Goal: Task Accomplishment & Management: Manage account settings

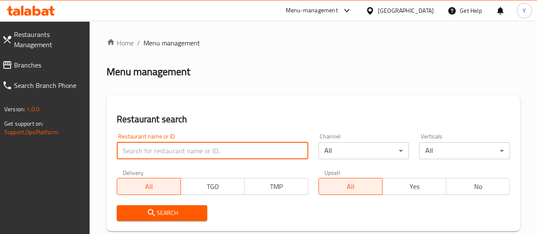
click at [149, 151] on input "search" at bounding box center [213, 150] width 192 height 17
type input "my sandwich"
click button "Search" at bounding box center [162, 213] width 91 height 16
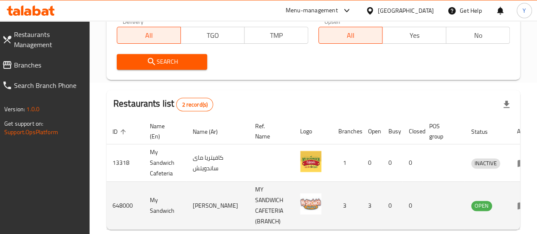
scroll to position [199, 0]
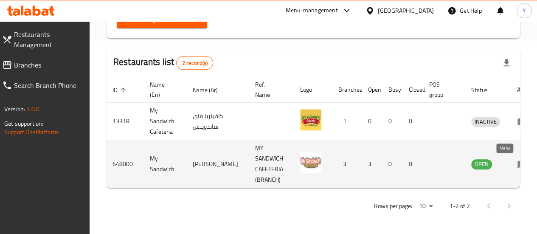
click at [518, 161] on icon "enhanced table" at bounding box center [522, 164] width 9 height 7
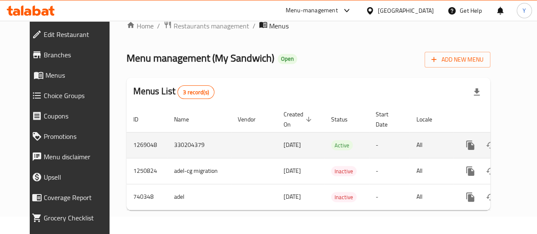
scroll to position [0, 8]
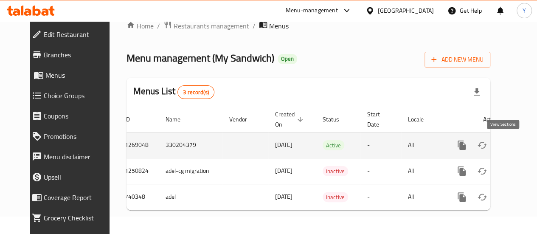
click at [520, 141] on icon "enhanced table" at bounding box center [524, 145] width 8 height 8
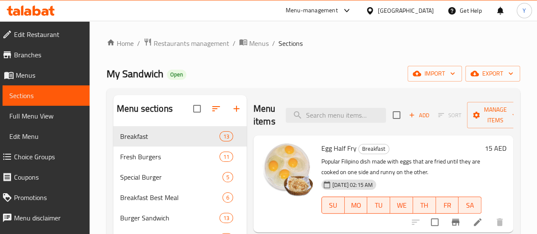
scroll to position [85, 0]
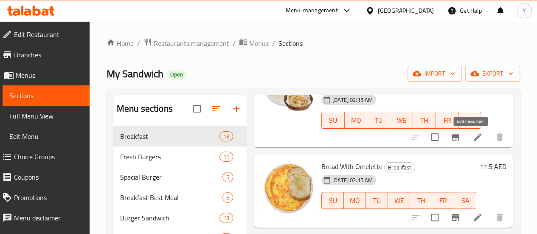
click at [475, 139] on icon at bounding box center [478, 137] width 10 height 10
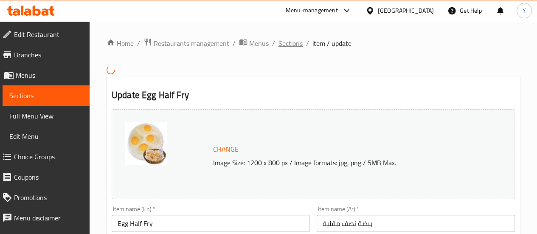
click at [295, 40] on span "Sections" at bounding box center [291, 43] width 24 height 10
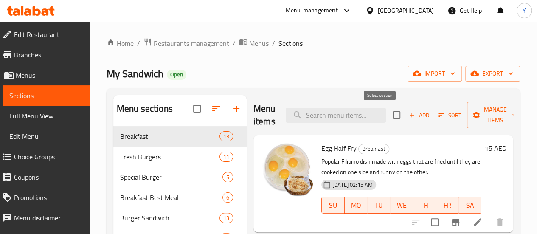
click at [388, 115] on input "checkbox" at bounding box center [397, 115] width 18 height 18
checkbox input "true"
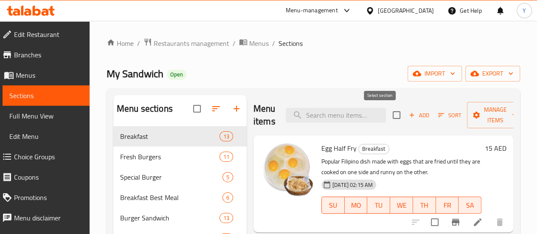
checkbox input "true"
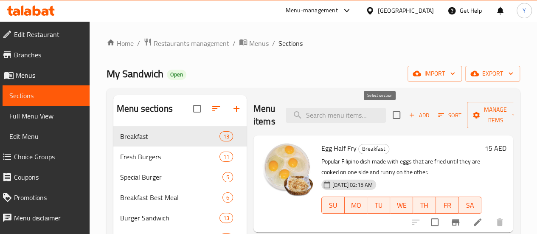
checkbox input "true"
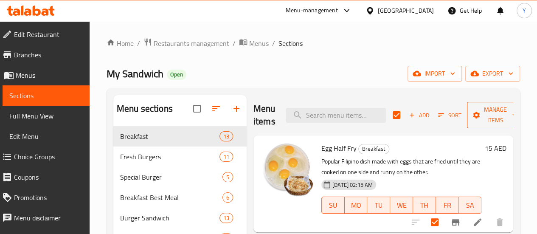
click at [475, 114] on span "Manage items" at bounding box center [495, 115] width 43 height 21
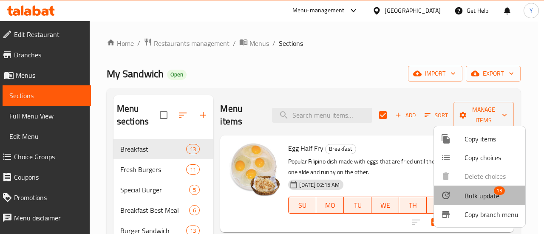
click at [493, 194] on span "Bulk update" at bounding box center [481, 196] width 35 height 10
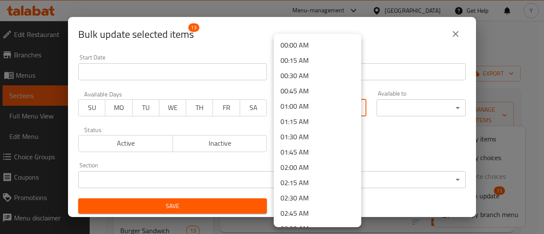
click at [329, 114] on body "​ Menu-management [GEOGRAPHIC_DATA] Get Help Y Edit Restaurant Branches Menus S…" at bounding box center [272, 127] width 544 height 213
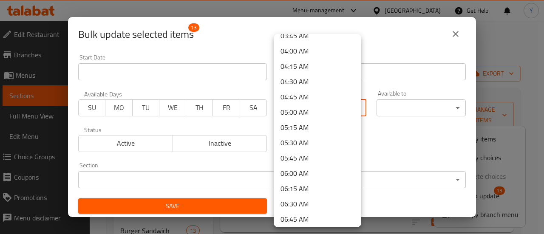
scroll to position [255, 0]
click at [302, 154] on li "06:00 AM" at bounding box center [318, 157] width 88 height 15
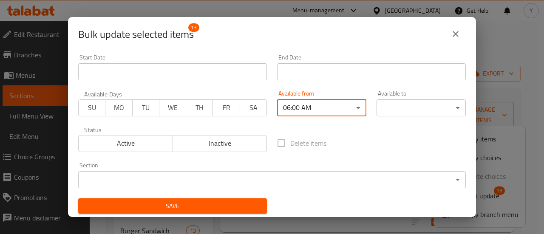
click at [416, 96] on div "Available to ​ ​" at bounding box center [420, 103] width 89 height 26
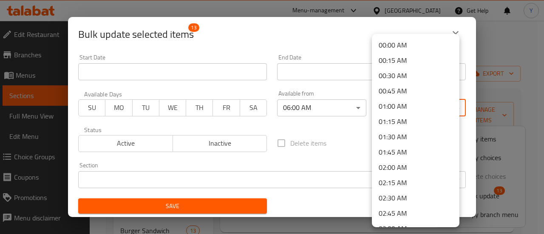
click at [421, 107] on body "​ Menu-management [GEOGRAPHIC_DATA] Get Help Y Edit Restaurant Branches Menus S…" at bounding box center [272, 127] width 544 height 213
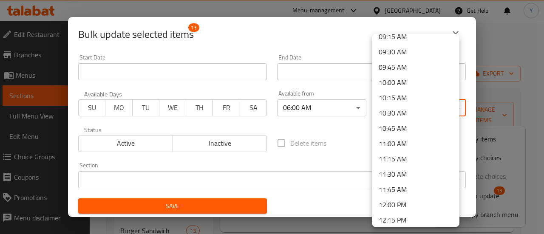
click at [416, 175] on li "11:30 AM" at bounding box center [416, 174] width 88 height 15
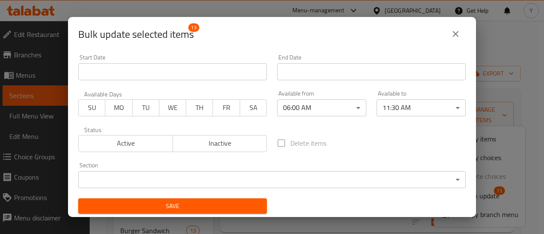
click at [376, 147] on div "Delete items" at bounding box center [371, 143] width 199 height 28
drag, startPoint x: 92, startPoint y: 110, endPoint x: 255, endPoint y: 108, distance: 163.6
click at [255, 108] on div "SU MO TU WE TH FR SA" at bounding box center [172, 103] width 189 height 25
click at [99, 102] on span "SU" at bounding box center [92, 108] width 20 height 12
click at [127, 109] on span "MO" at bounding box center [119, 108] width 20 height 12
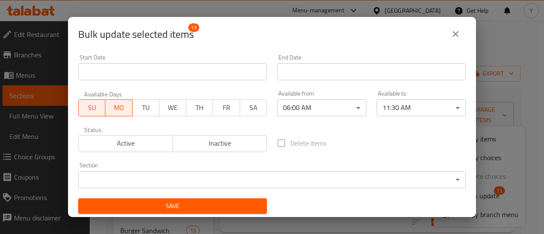
click at [148, 109] on span "TU" at bounding box center [146, 108] width 20 height 12
click at [169, 107] on span "WE" at bounding box center [173, 108] width 20 height 12
drag, startPoint x: 193, startPoint y: 107, endPoint x: 212, endPoint y: 107, distance: 19.5
click at [194, 107] on span "TH" at bounding box center [199, 108] width 20 height 12
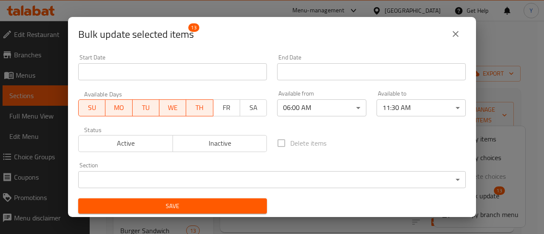
click at [230, 107] on span "FR" at bounding box center [227, 108] width 20 height 12
click at [261, 106] on button "SA" at bounding box center [253, 107] width 27 height 17
click at [101, 149] on span "Active" at bounding box center [126, 143] width 88 height 12
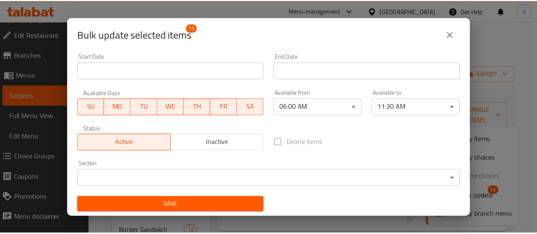
scroll to position [2, 0]
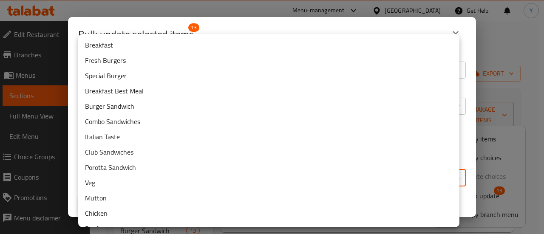
click at [266, 172] on body "​ Menu-management [GEOGRAPHIC_DATA] Get Help Y Edit Restaurant Branches Menus S…" at bounding box center [272, 127] width 544 height 213
click at [113, 48] on li "Breakfast" at bounding box center [268, 44] width 381 height 15
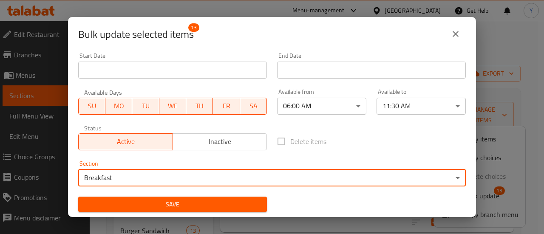
click at [178, 214] on div "Save" at bounding box center [172, 205] width 199 height 26
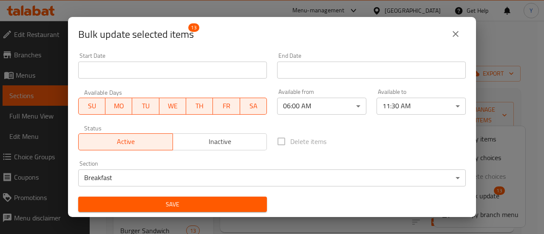
click at [168, 210] on button "Save" at bounding box center [172, 205] width 189 height 16
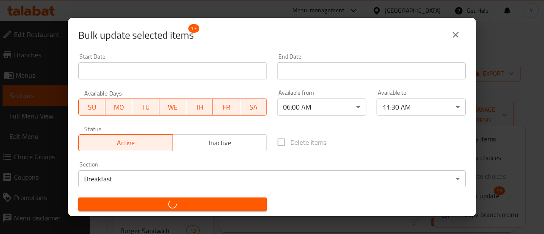
checkbox input "false"
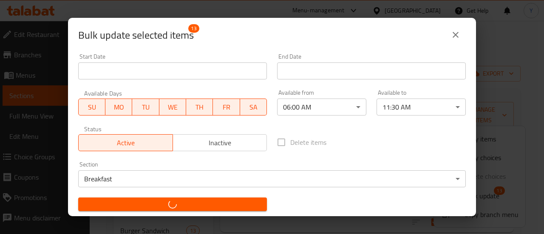
checkbox input "false"
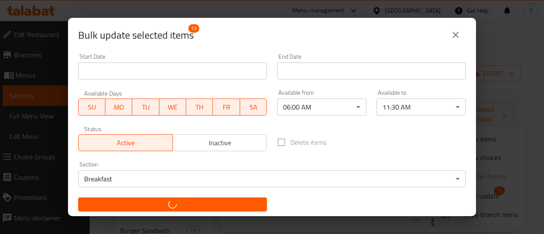
checkbox input "false"
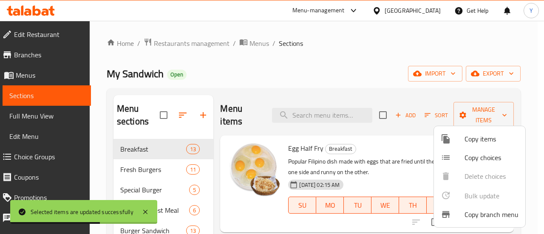
click at [359, 88] on div at bounding box center [272, 117] width 544 height 234
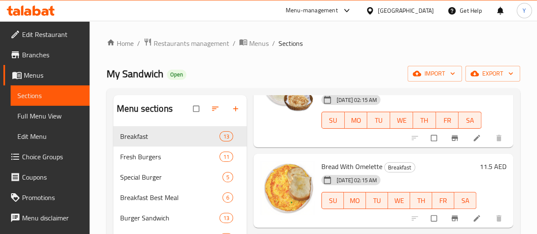
scroll to position [212, 0]
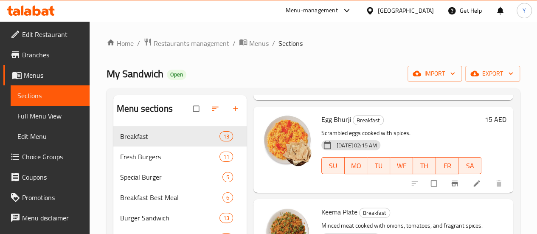
click at [344, 147] on span "[DATE] 02:15 AM" at bounding box center [356, 145] width 47 height 8
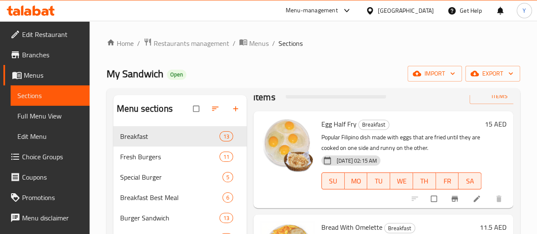
scroll to position [42, 0]
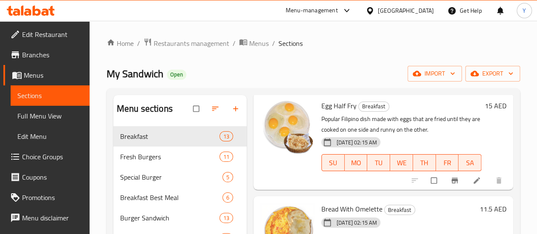
click at [474, 179] on icon at bounding box center [477, 181] width 6 height 6
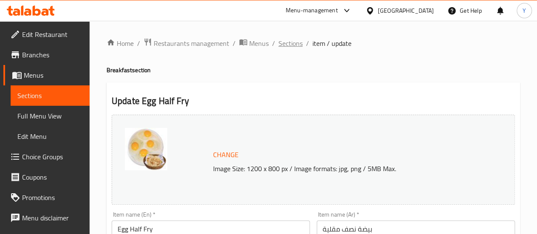
click at [284, 40] on span "Sections" at bounding box center [291, 43] width 24 height 10
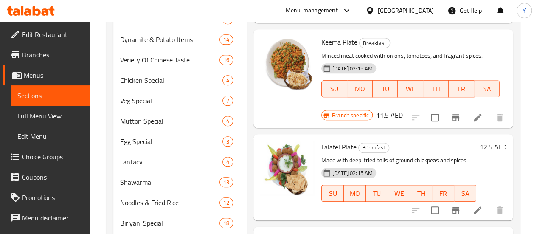
scroll to position [425, 0]
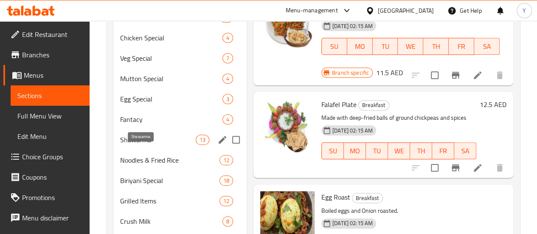
click at [149, 145] on span "Shawarma" at bounding box center [158, 140] width 76 height 10
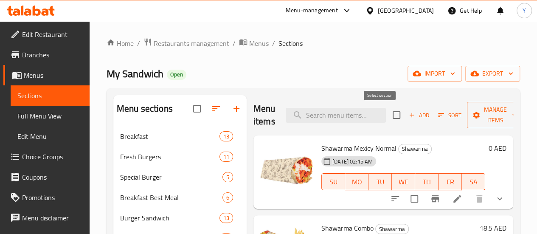
click at [388, 115] on input "checkbox" at bounding box center [397, 115] width 18 height 18
checkbox input "true"
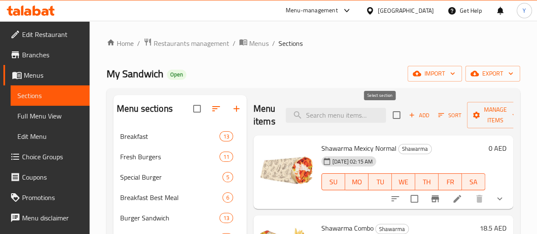
checkbox input "true"
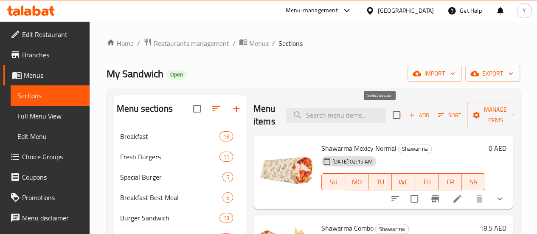
checkbox input "true"
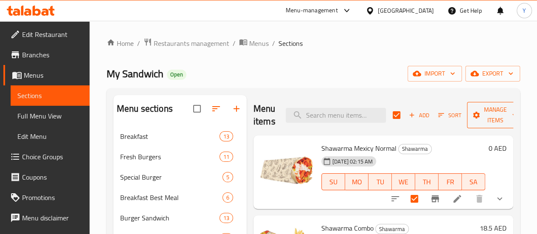
click at [485, 114] on span "Manage items" at bounding box center [495, 115] width 43 height 21
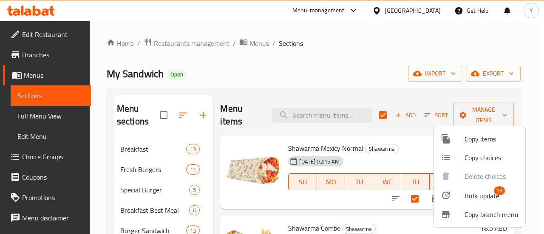
click at [478, 195] on span "Bulk update" at bounding box center [481, 196] width 35 height 10
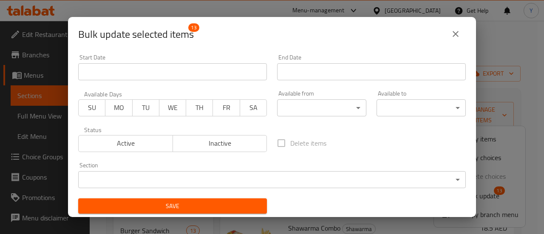
click at [98, 112] on span "SU" at bounding box center [92, 108] width 20 height 12
click at [112, 111] on span "MO" at bounding box center [119, 108] width 20 height 12
click at [139, 108] on span "TU" at bounding box center [146, 108] width 20 height 12
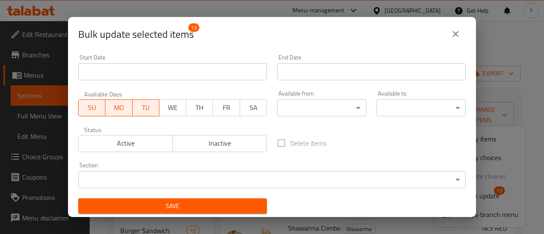
click at [172, 110] on span "WE" at bounding box center [173, 108] width 20 height 12
click at [192, 110] on span "TH" at bounding box center [199, 108] width 20 height 12
click at [226, 102] on span "FR" at bounding box center [227, 108] width 20 height 12
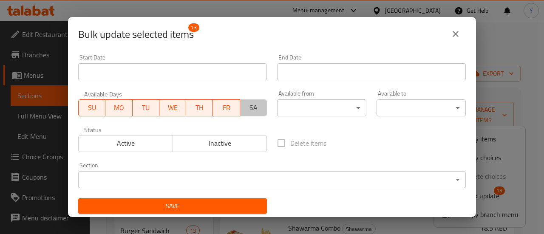
click at [244, 107] on span "SA" at bounding box center [253, 108] width 20 height 12
click at [332, 108] on body "​ Menu-management United Arab Emirates Get Help Y Edit Restaurant Branches Menu…" at bounding box center [272, 127] width 544 height 213
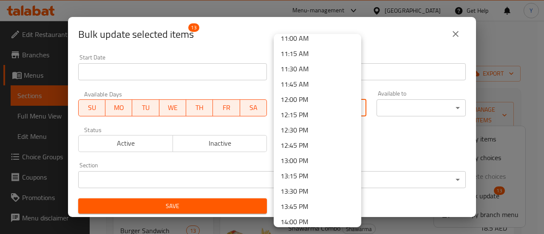
scroll to position [595, 0]
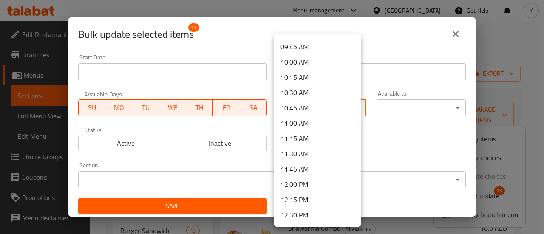
click at [301, 158] on li "11:30 AM" at bounding box center [318, 153] width 88 height 15
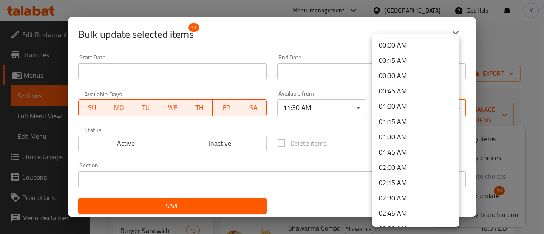
click at [412, 110] on body "​ Menu-management United Arab Emirates Get Help Y Edit Restaurant Branches Menu…" at bounding box center [272, 127] width 544 height 213
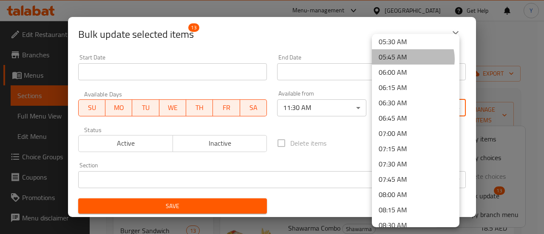
click at [412, 59] on li "05:45 AM" at bounding box center [416, 56] width 88 height 15
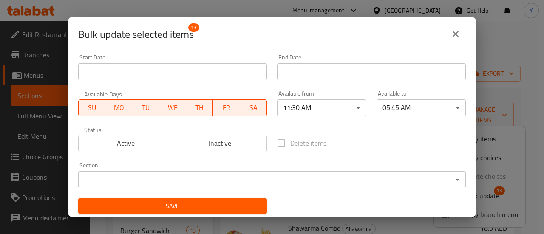
click at [401, 140] on div "Delete items" at bounding box center [371, 143] width 199 height 28
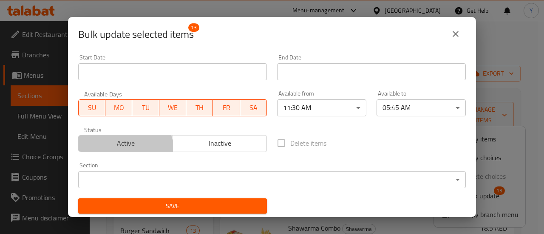
click at [123, 149] on span "Active" at bounding box center [126, 143] width 88 height 12
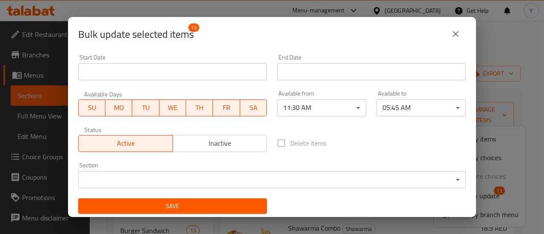
click at [184, 200] on button "Save" at bounding box center [172, 206] width 189 height 16
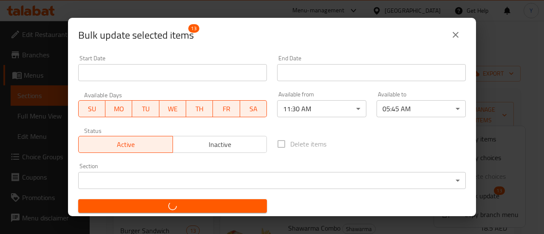
checkbox input "false"
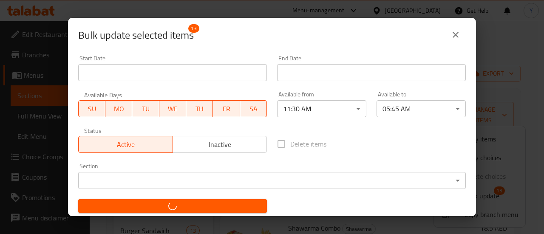
checkbox input "false"
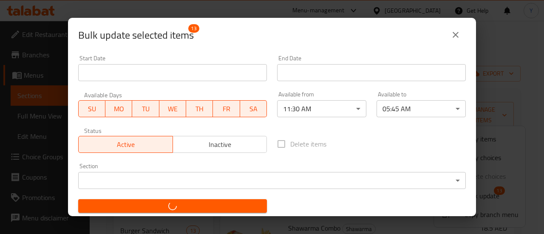
checkbox input "false"
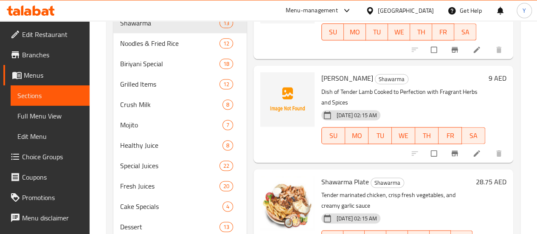
scroll to position [584, 0]
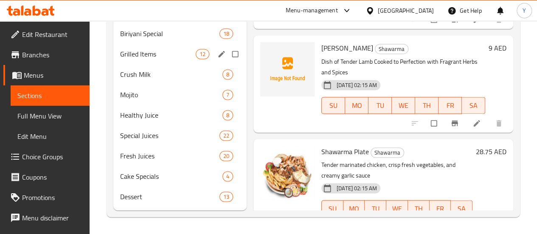
click at [149, 59] on div "Grilled Items 12" at bounding box center [179, 54] width 133 height 20
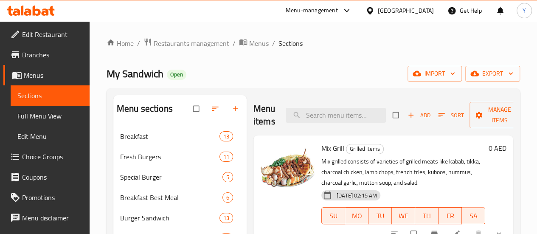
click at [388, 113] on input "checkbox" at bounding box center [397, 115] width 18 height 16
checkbox input "true"
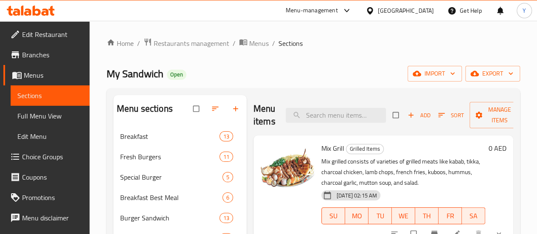
checkbox input "true"
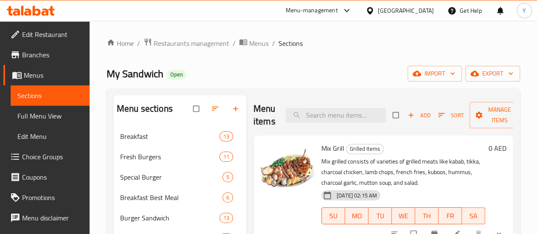
checkbox input "true"
click at [515, 114] on icon "button" at bounding box center [519, 115] width 8 height 8
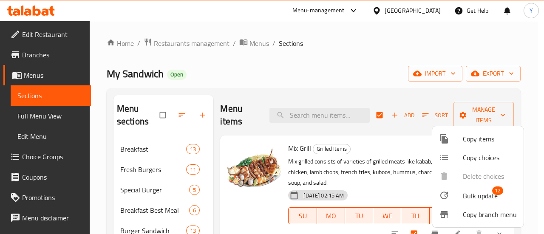
click at [488, 192] on span "Bulk update" at bounding box center [480, 196] width 35 height 10
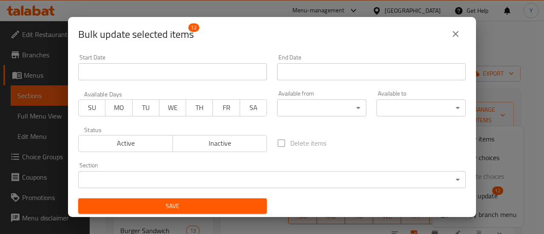
click at [79, 106] on button "SU" at bounding box center [91, 107] width 27 height 17
click at [113, 109] on span "MO" at bounding box center [119, 108] width 20 height 12
click at [153, 105] on span "TU" at bounding box center [146, 108] width 20 height 12
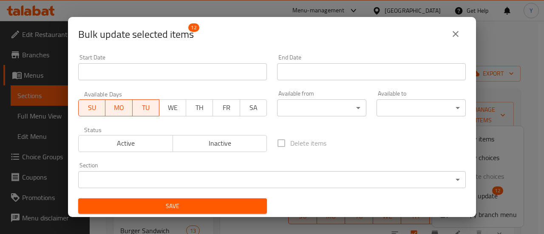
click at [181, 107] on span "WE" at bounding box center [173, 108] width 20 height 12
click at [213, 108] on button "FR" at bounding box center [226, 107] width 27 height 17
drag, startPoint x: 229, startPoint y: 108, endPoint x: 249, endPoint y: 106, distance: 20.1
click at [229, 108] on span "FR" at bounding box center [227, 108] width 20 height 12
click at [253, 106] on span "SA" at bounding box center [253, 108] width 20 height 12
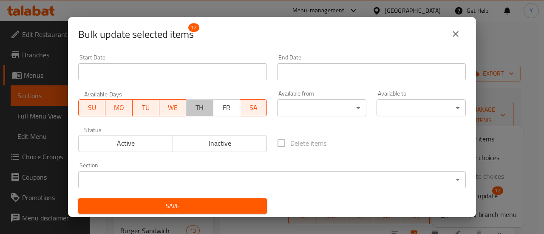
click at [186, 107] on button "TH" at bounding box center [199, 107] width 27 height 17
click at [225, 105] on span "FR" at bounding box center [227, 108] width 20 height 12
click at [335, 105] on body "​ Menu-management United Arab Emirates Get Help Y Edit Restaurant Branches Menu…" at bounding box center [272, 127] width 544 height 213
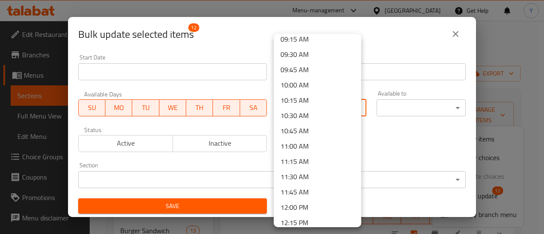
scroll to position [595, 0]
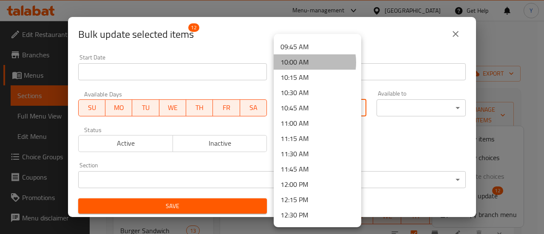
click at [305, 62] on li "10:00 AM" at bounding box center [318, 61] width 88 height 15
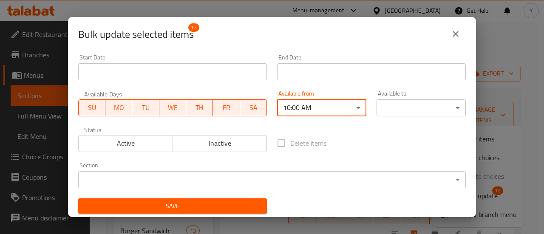
click at [410, 106] on body "​ Menu-management United Arab Emirates Get Help Y Edit Restaurant Branches Menu…" at bounding box center [272, 127] width 544 height 213
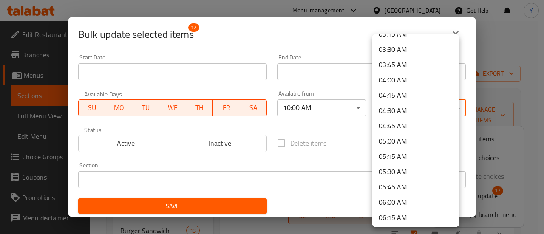
scroll to position [255, 0]
click at [403, 141] on li "05:45 AM" at bounding box center [416, 141] width 88 height 15
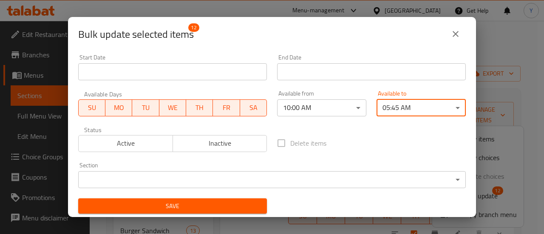
click at [119, 144] on span "Active" at bounding box center [126, 143] width 88 height 12
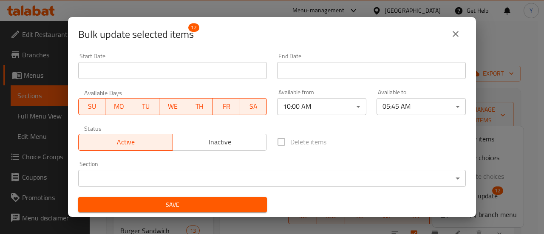
scroll to position [2, 0]
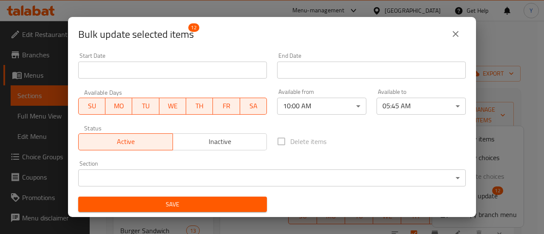
click at [273, 179] on body "​ Menu-management United Arab Emirates Get Help Y Edit Restaurant Branches Menu…" at bounding box center [272, 127] width 544 height 213
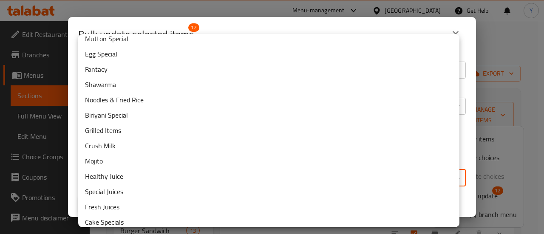
scroll to position [302, 0]
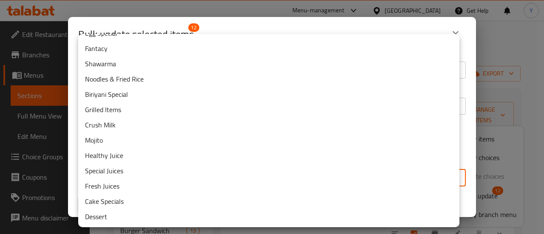
click at [130, 107] on li "Grilled Items" at bounding box center [268, 109] width 381 height 15
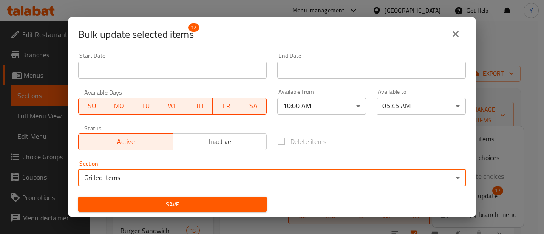
click at [170, 198] on button "Save" at bounding box center [172, 205] width 189 height 16
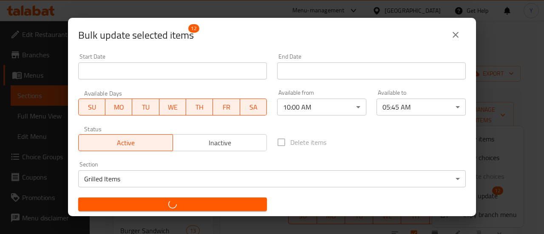
checkbox input "false"
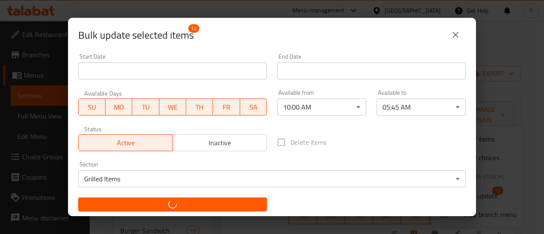
checkbox input "false"
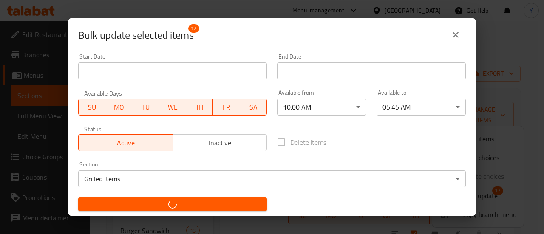
checkbox input "false"
